Goal: Connect with others: Connect with others

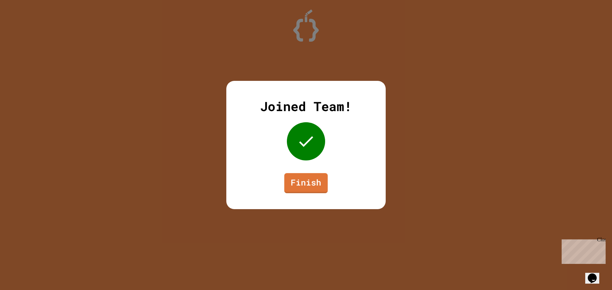
click at [308, 191] on link "Finish" at bounding box center [305, 183] width 43 height 20
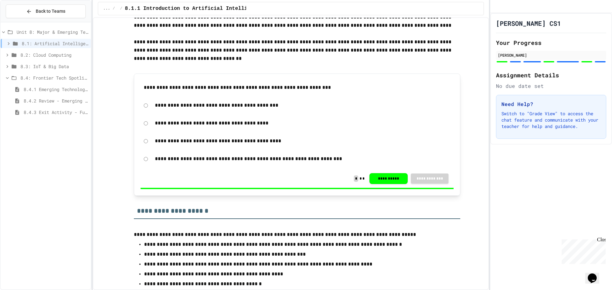
scroll to position [127, 0]
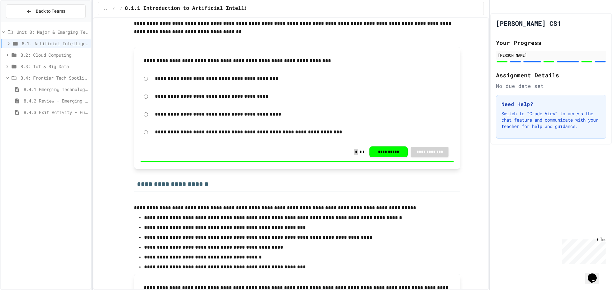
drag, startPoint x: 235, startPoint y: 107, endPoint x: 229, endPoint y: 125, distance: 18.5
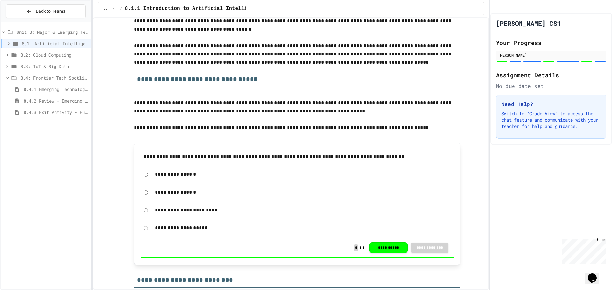
scroll to position [1710, 0]
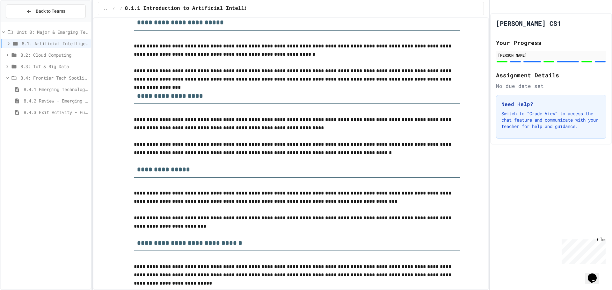
scroll to position [0, 0]
